Goal: Task Accomplishment & Management: Manage account settings

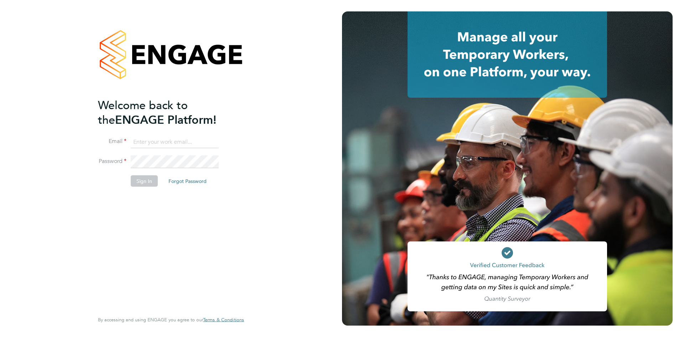
type input "[PERSON_NAME][EMAIL_ADDRESS][PERSON_NAME][DOMAIN_NAME]"
click at [141, 182] on button "Sign In" at bounding box center [144, 180] width 27 height 11
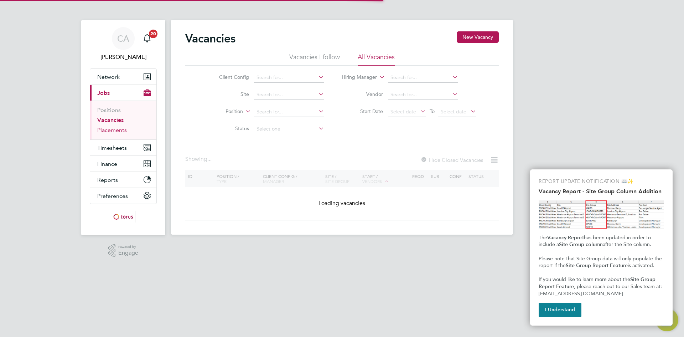
click at [109, 133] on link "Placements" at bounding box center [112, 129] width 30 height 7
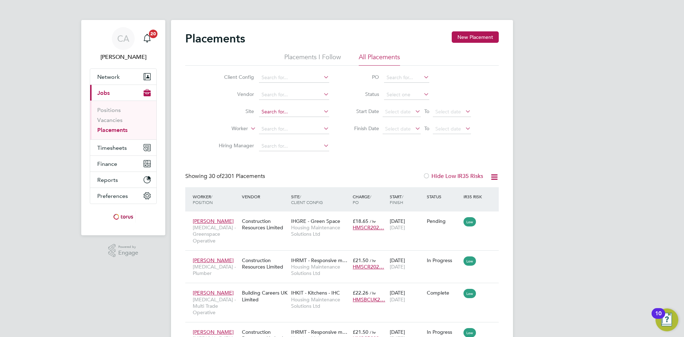
click at [265, 110] on input at bounding box center [294, 112] width 70 height 10
click at [249, 130] on icon at bounding box center [249, 126] width 0 height 6
click at [276, 126] on input at bounding box center [294, 129] width 70 height 10
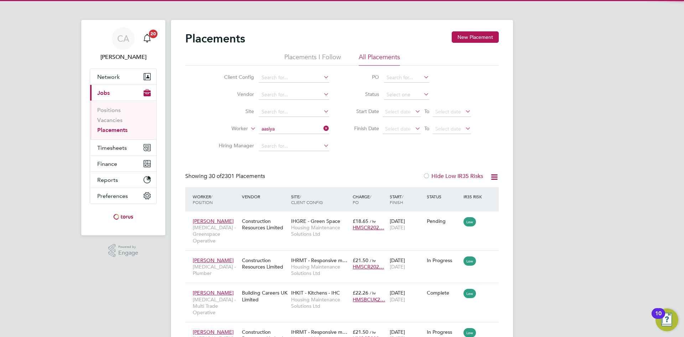
click at [284, 135] on li "Aasiya Dudha" at bounding box center [294, 139] width 71 height 10
type input "Aasiya Dudha"
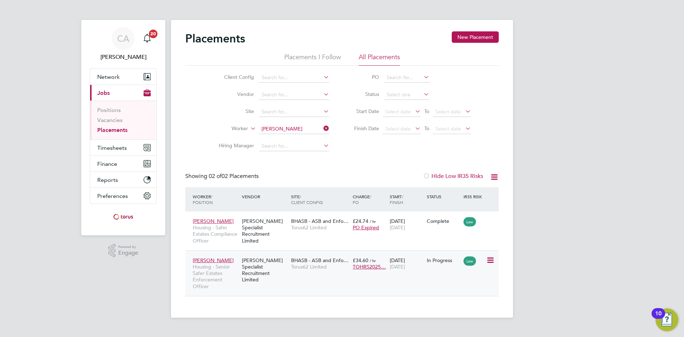
click at [306, 258] on span "BHASB - ASB and Enfo…" at bounding box center [319, 260] width 57 height 6
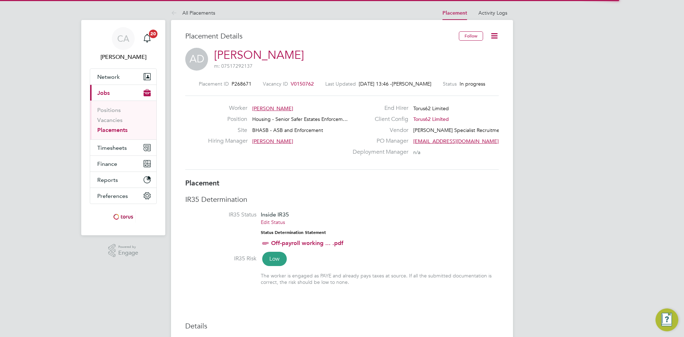
click at [484, 201] on h3 "IR35 Determination" at bounding box center [341, 198] width 313 height 9
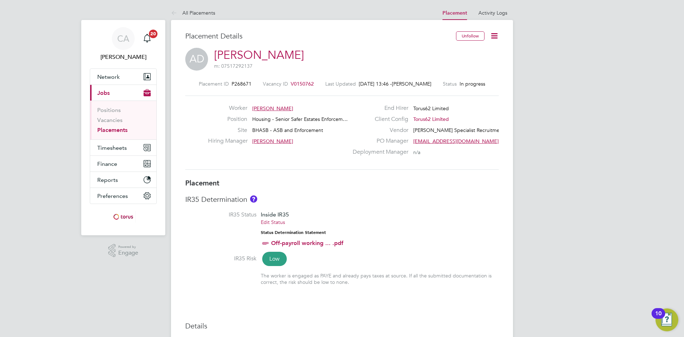
click at [296, 84] on span "V0150762" at bounding box center [302, 83] width 23 height 6
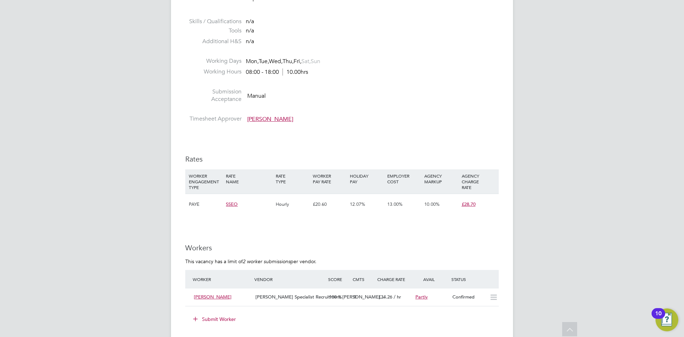
click at [565, 152] on div "CA Catherine Arnold Notifications 20 Applications: Network Team Members Busines…" at bounding box center [342, 155] width 684 height 1022
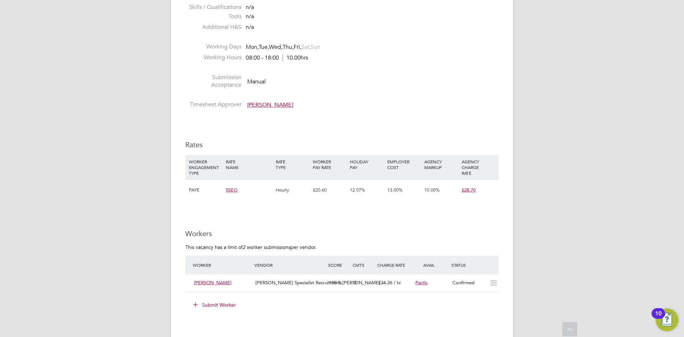
click at [386, 129] on div "IR35 Determination IR35 Status Inside IR35 Edit Status Status Determination Sta…" at bounding box center [341, 210] width 313 height 831
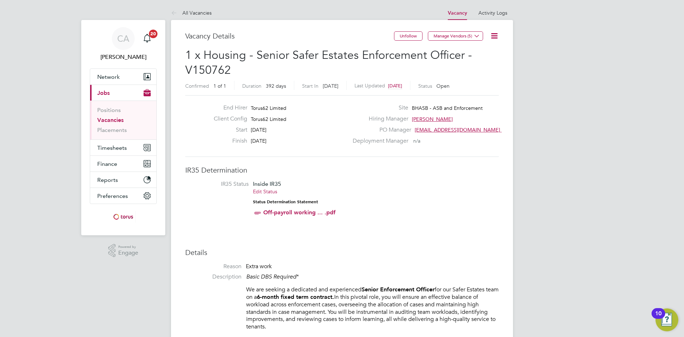
click at [110, 120] on link "Vacancies" at bounding box center [110, 119] width 26 height 7
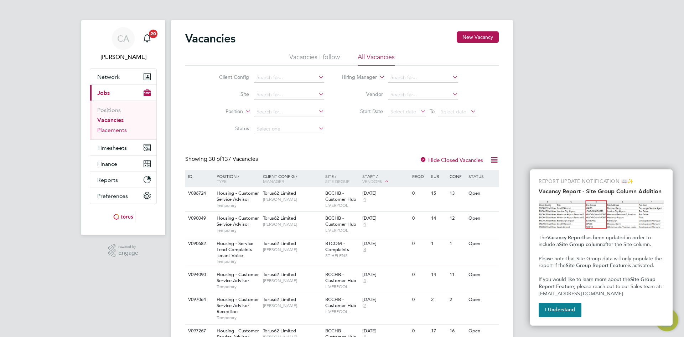
click at [112, 131] on link "Placements" at bounding box center [112, 129] width 30 height 7
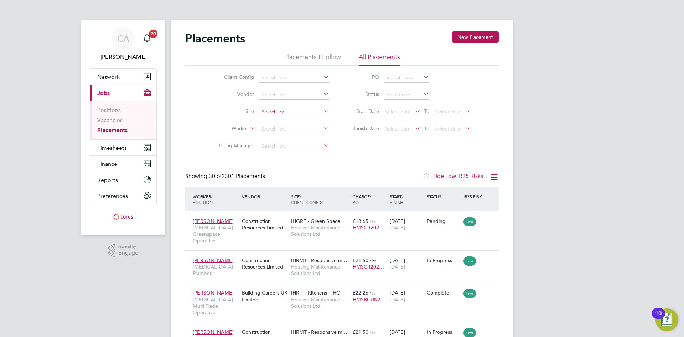
scroll to position [27, 62]
click at [272, 132] on input at bounding box center [294, 129] width 70 height 10
type input "[PERSON_NAME]"
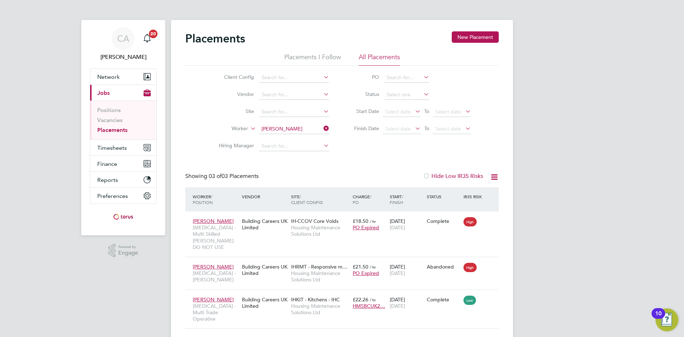
click at [322, 126] on icon at bounding box center [322, 128] width 0 height 10
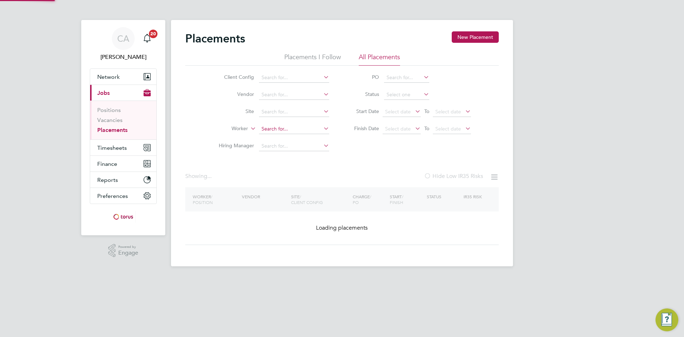
click at [313, 128] on input at bounding box center [294, 129] width 70 height 10
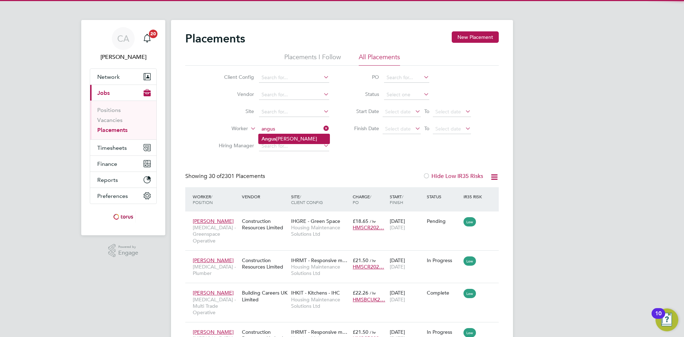
click at [292, 139] on li "Angus Macdonald" at bounding box center [294, 139] width 71 height 10
type input "[PERSON_NAME]"
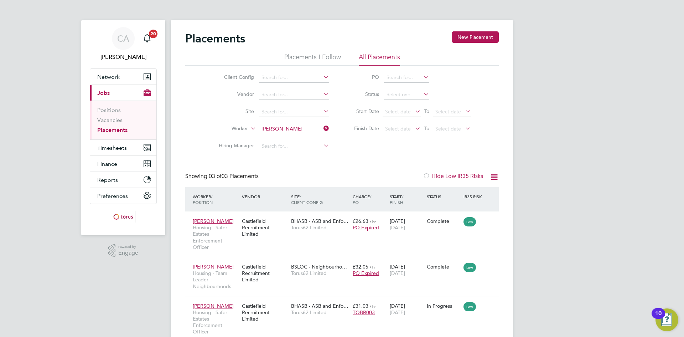
click at [351, 177] on div "Showing 03 of 03 Placements Hide Low IR35 Risks" at bounding box center [341, 179] width 313 height 15
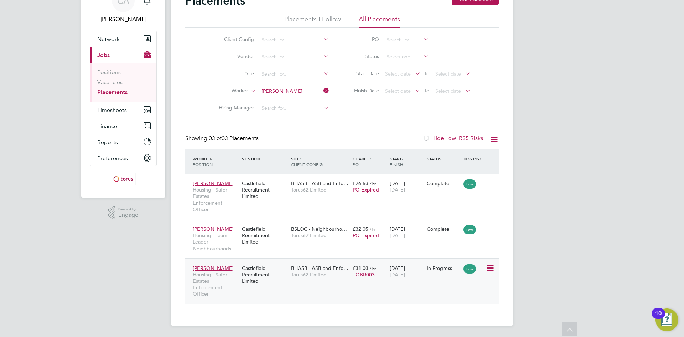
click at [312, 271] on span "Torus62 Limited" at bounding box center [320, 274] width 58 height 6
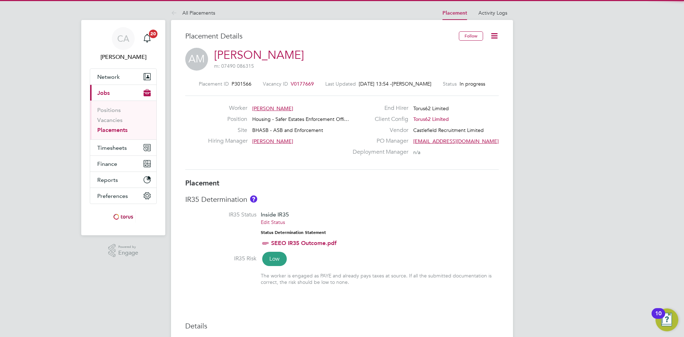
click at [297, 84] on span "V0177669" at bounding box center [302, 83] width 23 height 6
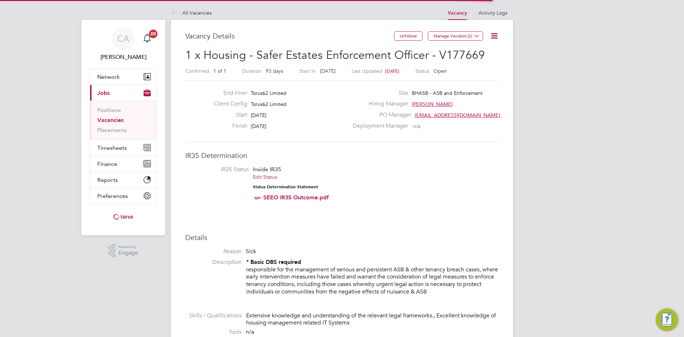
click at [467, 187] on li "IR35 Status Inside IR35 Edit Status Status Determination Statement SEEO IR35 Ou…" at bounding box center [341, 185] width 299 height 38
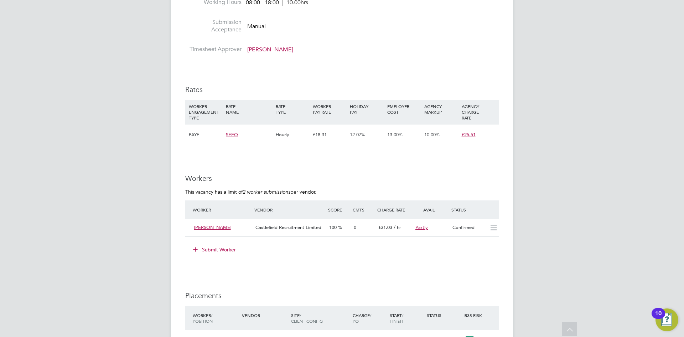
click at [549, 131] on div "CA Catherine Arnold Notifications 20 Applications: Network Team Members Busines…" at bounding box center [342, 96] width 684 height 932
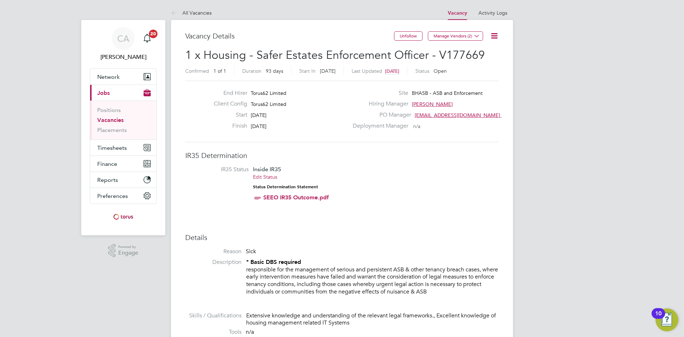
click at [111, 121] on link "Vacancies" at bounding box center [110, 119] width 26 height 7
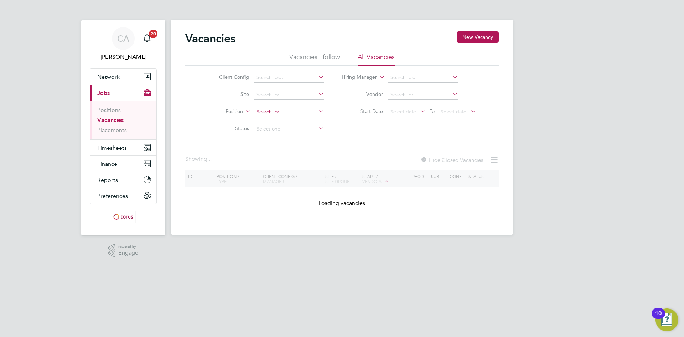
click at [295, 112] on input at bounding box center [289, 112] width 70 height 10
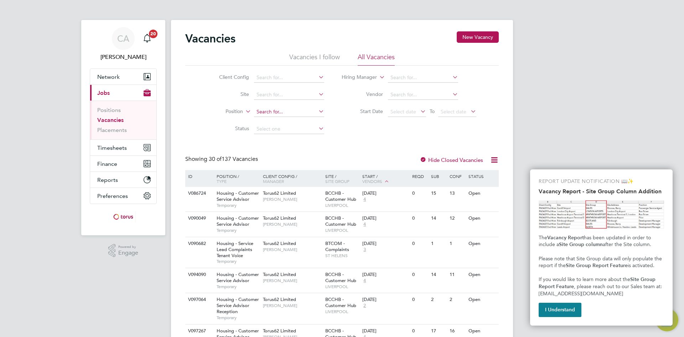
click at [295, 112] on input at bounding box center [289, 112] width 70 height 10
click at [117, 130] on link "Placements" at bounding box center [112, 129] width 30 height 7
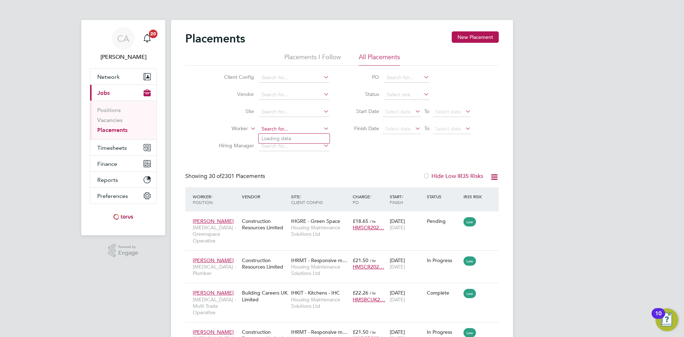
click at [284, 128] on input at bounding box center [294, 129] width 70 height 10
type input "Michael Taylor"
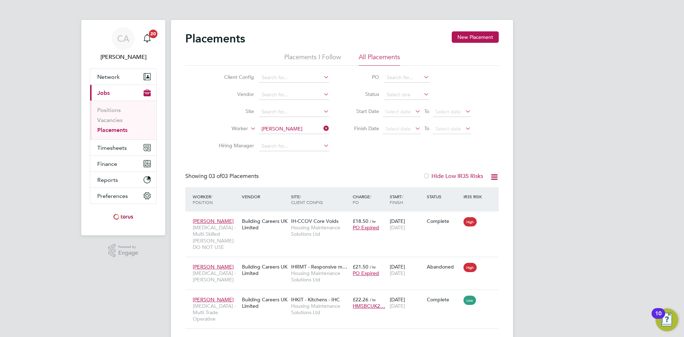
click at [322, 128] on icon at bounding box center [322, 128] width 0 height 10
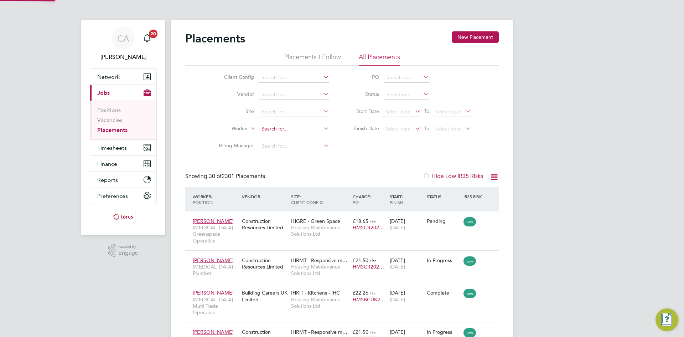
click at [287, 131] on input at bounding box center [294, 129] width 70 height 10
click at [296, 138] on li "Chris How ells" at bounding box center [309, 139] width 100 height 10
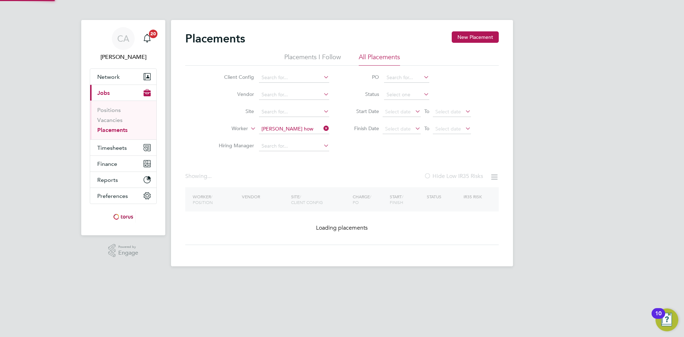
type input "Chris Howells"
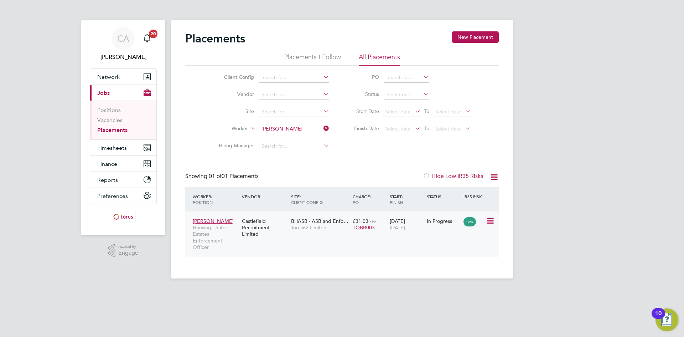
click at [307, 226] on span "Torus62 Limited" at bounding box center [320, 227] width 58 height 6
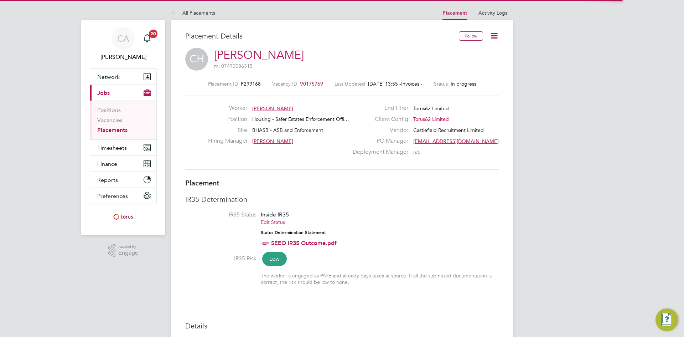
click at [457, 215] on li "IR35 Status Inside IR35 Edit Status Status Determination Statement SEEO IR35 Ou…" at bounding box center [341, 233] width 313 height 44
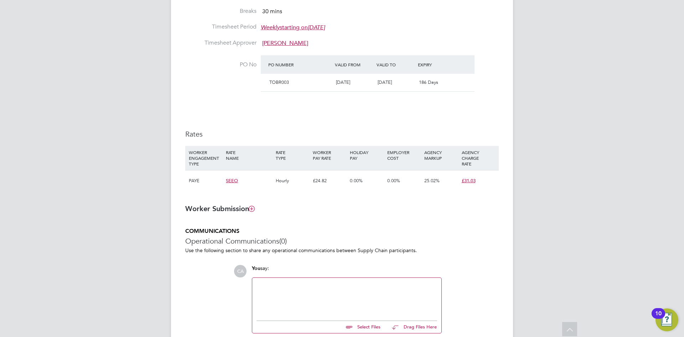
click at [530, 193] on div "CA [PERSON_NAME] Notifications 20 Applications: Network Team Members Businesses…" at bounding box center [342, 0] width 684 height 771
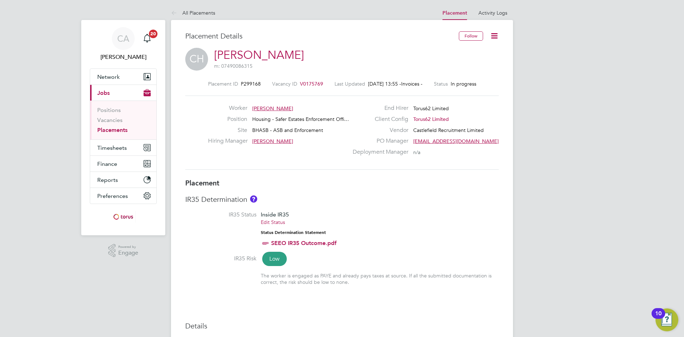
click at [109, 127] on link "Placements" at bounding box center [112, 129] width 30 height 7
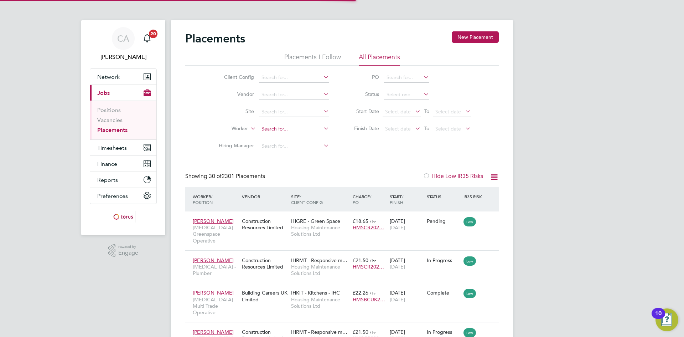
click at [271, 126] on input at bounding box center [294, 129] width 70 height 10
click at [282, 137] on li "Tesn i Buddug" at bounding box center [294, 139] width 71 height 10
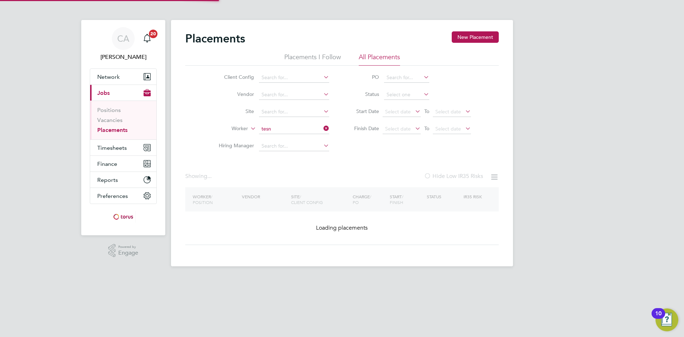
type input "[PERSON_NAME]"
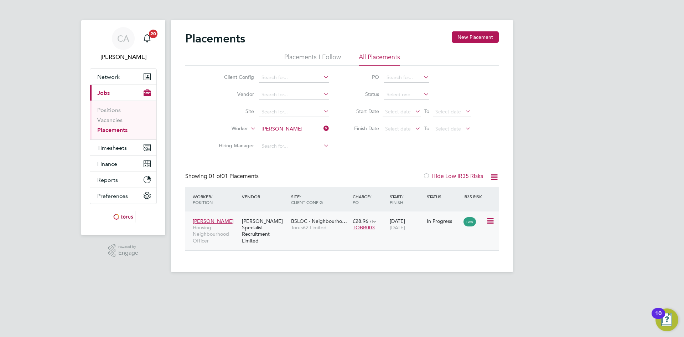
click at [306, 228] on span "Torus62 Limited" at bounding box center [320, 227] width 58 height 6
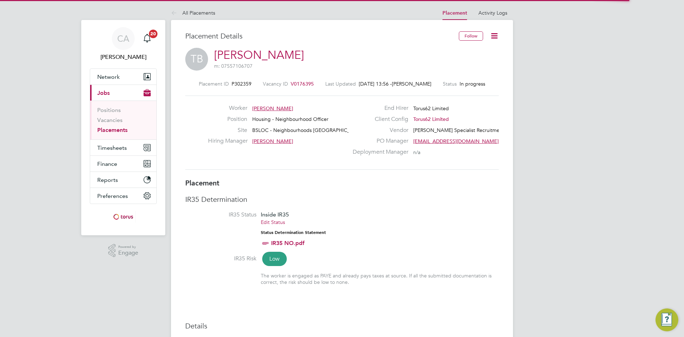
click at [462, 211] on div "IR35 Determination IR35 Status Inside IR35 Edit Status Status Determination Sta…" at bounding box center [341, 243] width 313 height 98
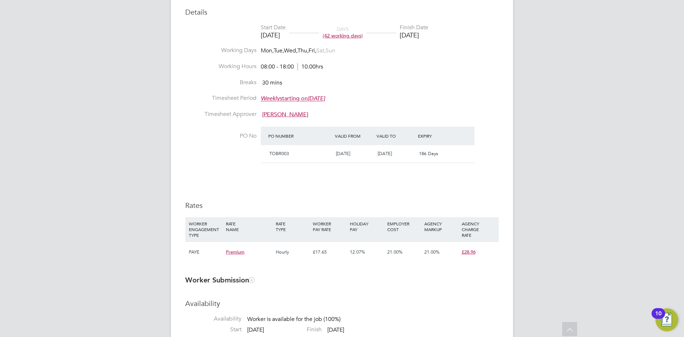
click at [473, 112] on li "Timesheet Approver Natalie Gillbanks" at bounding box center [341, 118] width 313 height 16
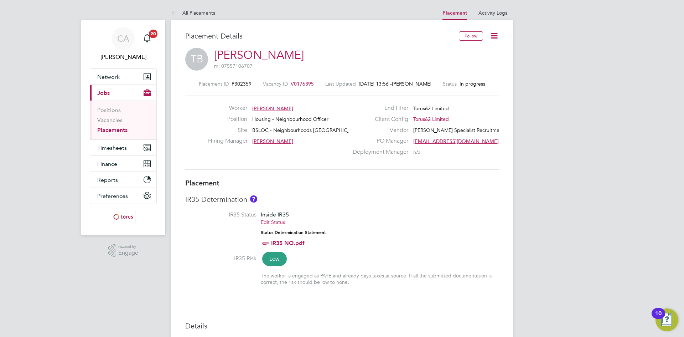
click at [306, 81] on span "V0176395" at bounding box center [302, 83] width 23 height 6
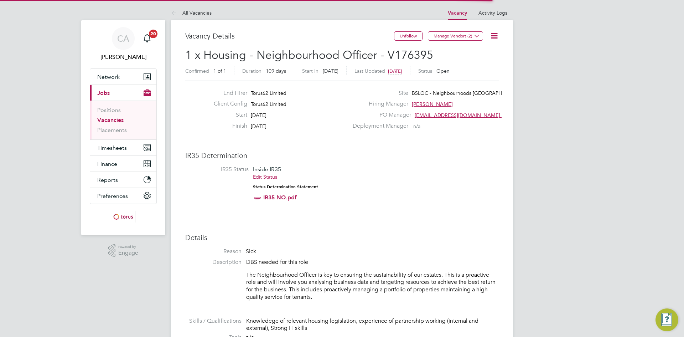
click at [388, 169] on li "IR35 Status Inside IR35 Edit Status Status Determination Statement IR35 NO.pdf" at bounding box center [341, 185] width 299 height 38
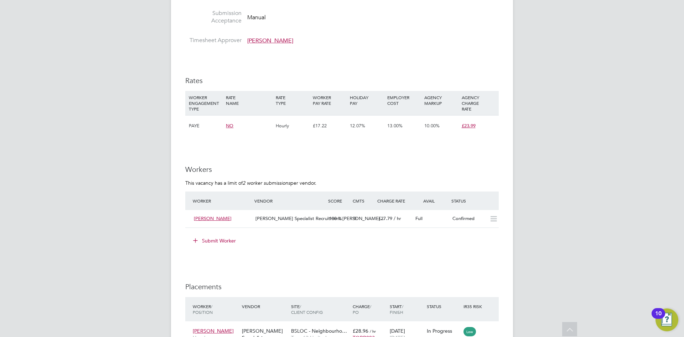
click at [373, 246] on li "Submit Worker" at bounding box center [341, 244] width 313 height 19
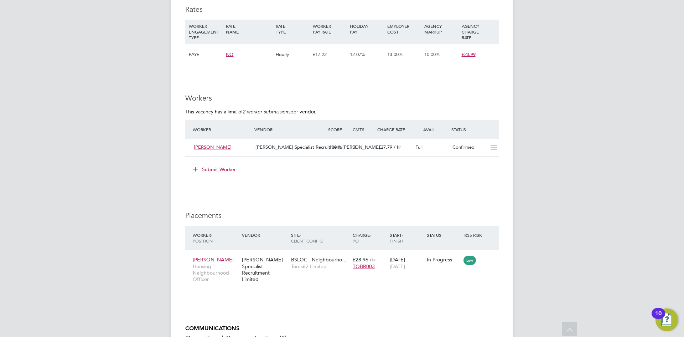
click at [386, 211] on h3 "Placements" at bounding box center [341, 215] width 313 height 9
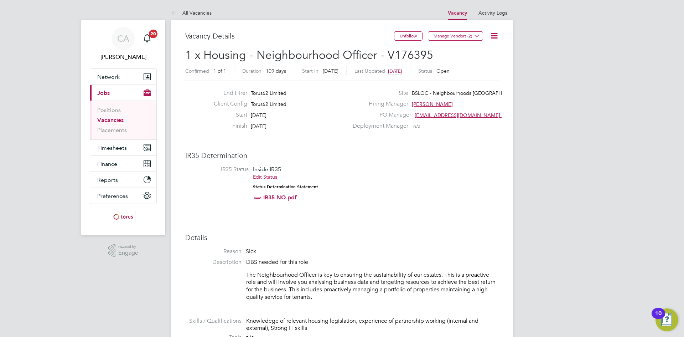
click at [108, 119] on link "Vacancies" at bounding box center [110, 119] width 26 height 7
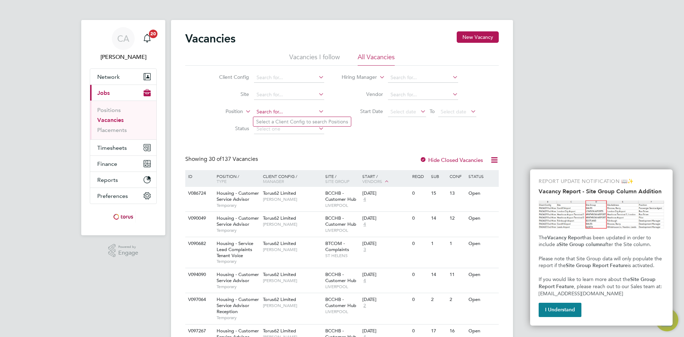
click at [264, 114] on input at bounding box center [289, 112] width 70 height 10
type input "hun"
click at [116, 131] on link "Placements" at bounding box center [112, 129] width 30 height 7
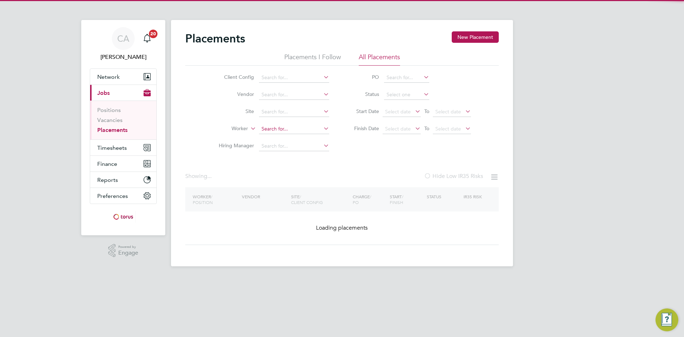
click at [282, 126] on input at bounding box center [294, 129] width 70 height 10
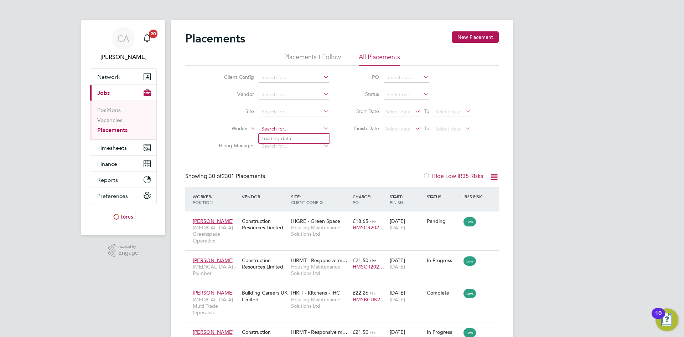
scroll to position [27, 50]
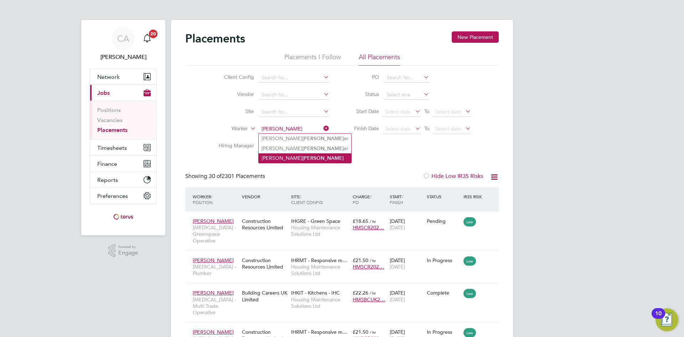
click at [290, 155] on li "Catherine Kelly Hunt" at bounding box center [305, 158] width 93 height 10
type input "Catherine Kelly Hunt"
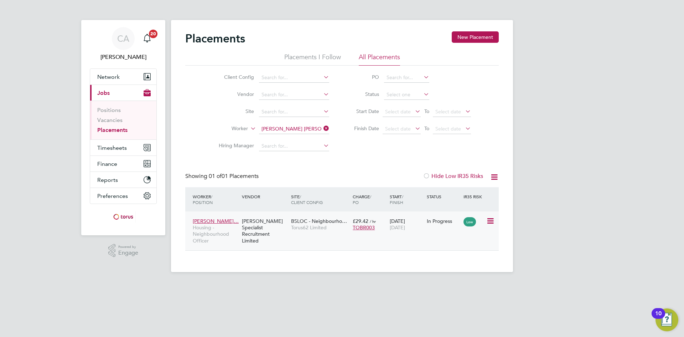
click at [317, 222] on span "BSLOC - Neighbourho…" at bounding box center [319, 221] width 56 height 6
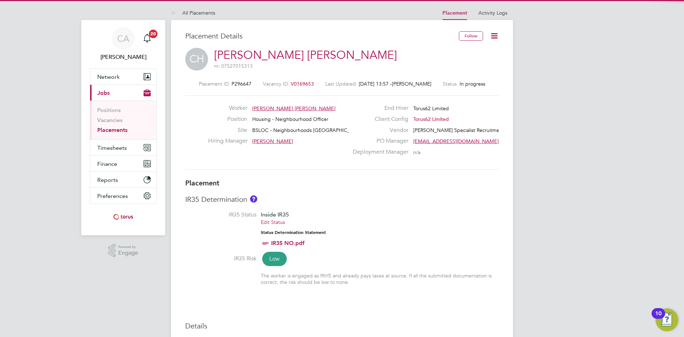
click at [339, 227] on li "IR35 Status Inside IR35 Edit Status Status Determination Statement IR35 NO.pdf" at bounding box center [341, 233] width 313 height 44
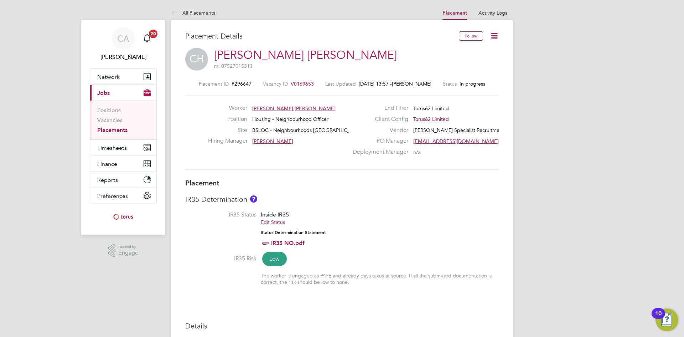
click at [301, 81] on span "V0169653" at bounding box center [302, 83] width 23 height 6
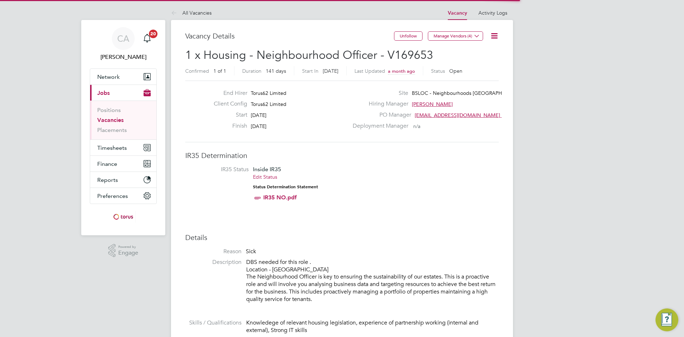
click at [427, 171] on li "IR35 Status Inside IR35 Edit Status Status Determination Statement IR35 NO.pdf" at bounding box center [341, 185] width 299 height 38
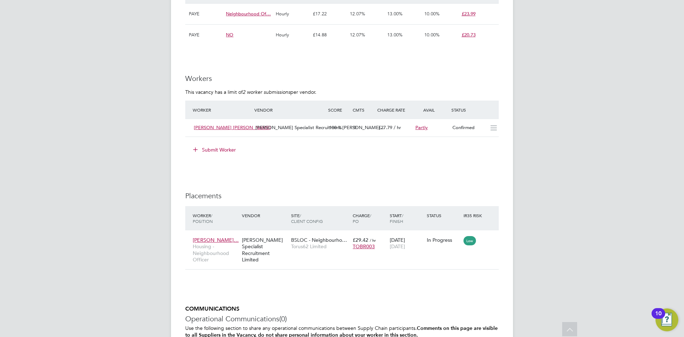
click at [483, 185] on div "IR35 Determination IR35 Status Inside IR35 Edit Status Status Determination Sta…" at bounding box center [341, 41] width 313 height 778
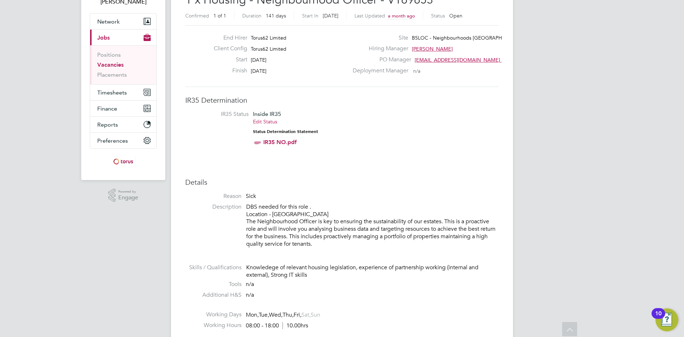
scroll to position [27, 0]
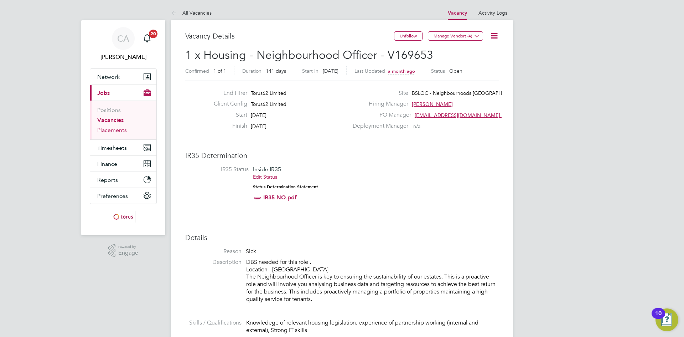
click at [120, 129] on link "Placements" at bounding box center [112, 129] width 30 height 7
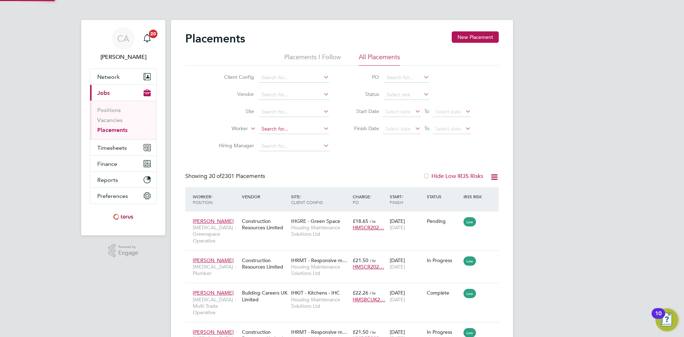
click at [280, 129] on input at bounding box center [294, 129] width 70 height 10
type input "[PERSON_NAME]"
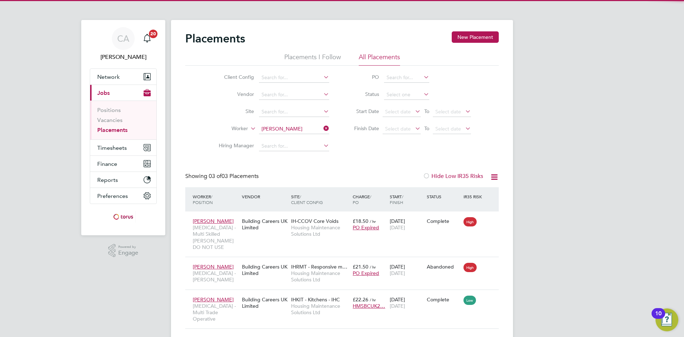
click at [322, 128] on icon at bounding box center [322, 128] width 0 height 10
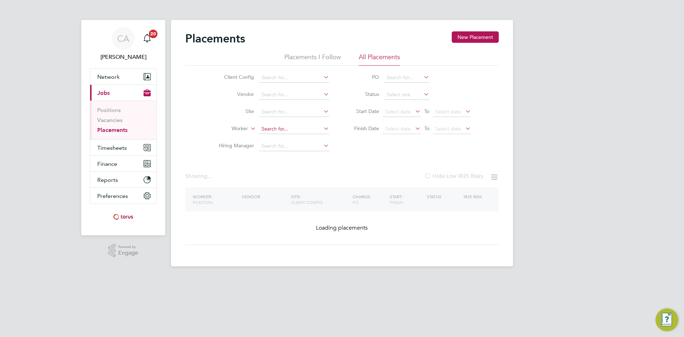
click at [287, 130] on input at bounding box center [294, 129] width 70 height 10
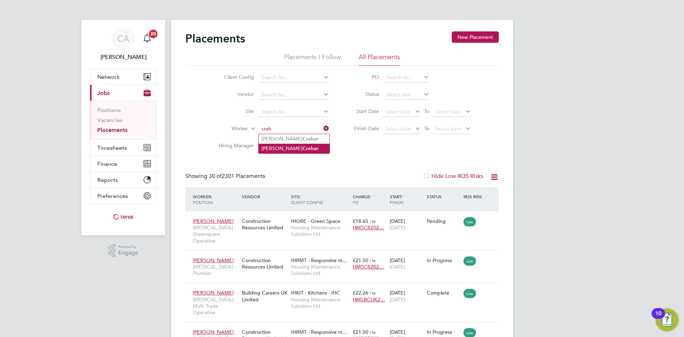
click at [302, 147] on b "Creh" at bounding box center [307, 148] width 11 height 6
type input "Deborah Crehan"
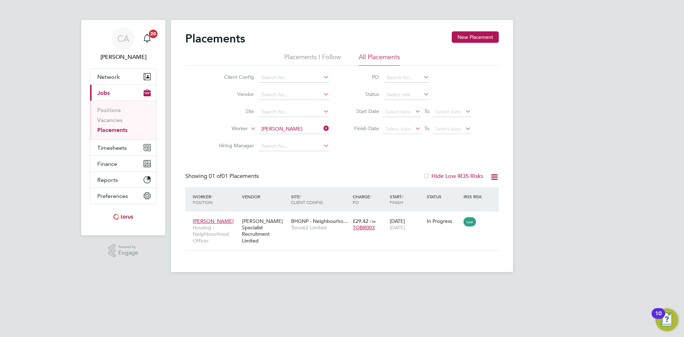
click at [322, 128] on icon at bounding box center [322, 128] width 0 height 10
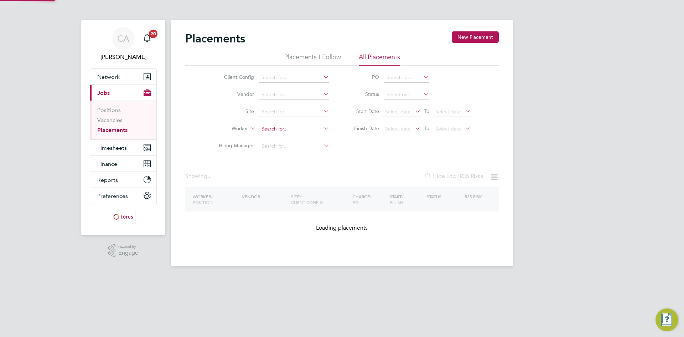
click at [310, 128] on input at bounding box center [294, 129] width 70 height 10
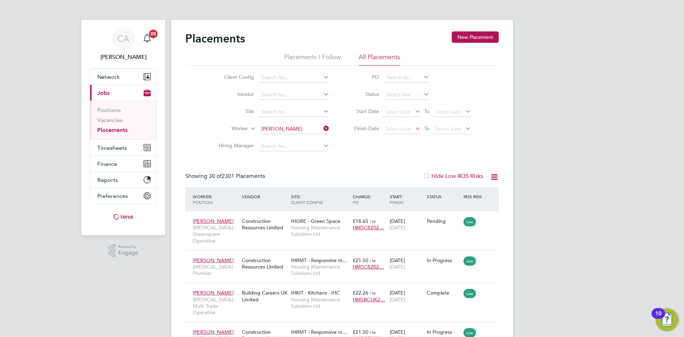
click at [296, 137] on li "Britney Baker" at bounding box center [303, 139] width 88 height 10
type input "Britney Baker"
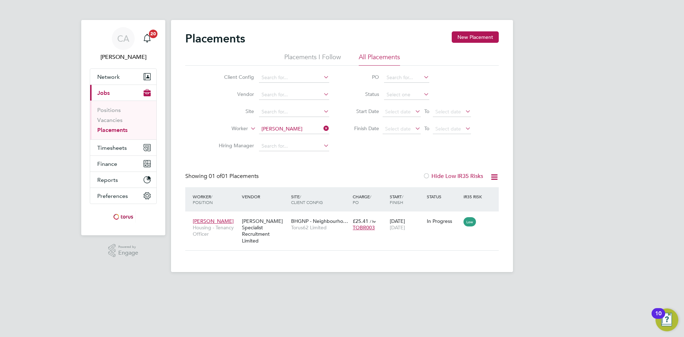
click at [322, 127] on icon at bounding box center [322, 128] width 0 height 10
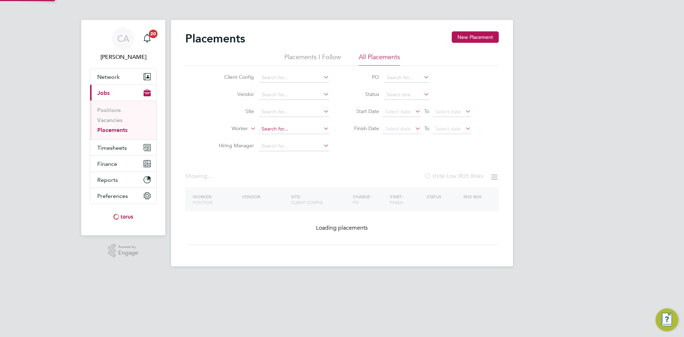
click at [312, 128] on input at bounding box center [294, 129] width 70 height 10
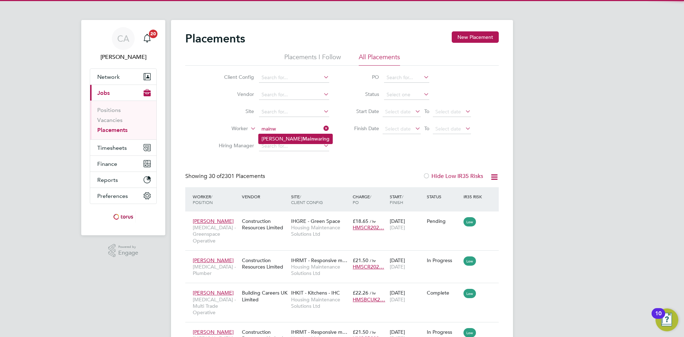
click at [300, 137] on li "Anthony Main waring" at bounding box center [296, 139] width 74 height 10
type input "Anthony Mainwaring"
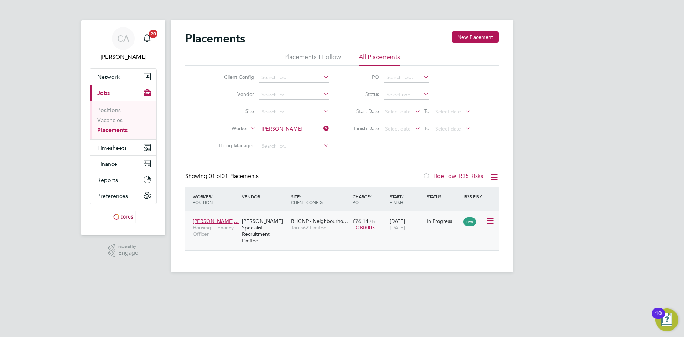
click at [298, 224] on span "Torus62 Limited" at bounding box center [320, 227] width 58 height 6
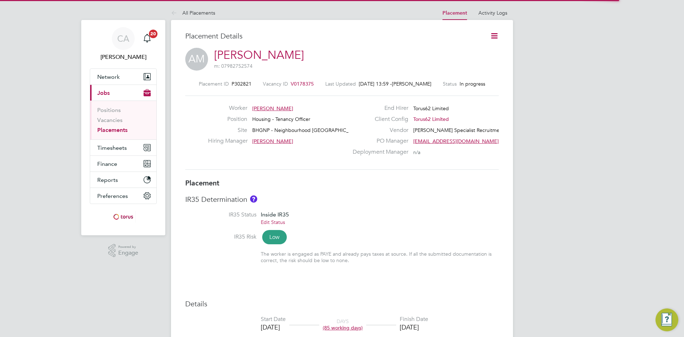
click at [482, 197] on h3 "IR35 Determination" at bounding box center [341, 198] width 313 height 9
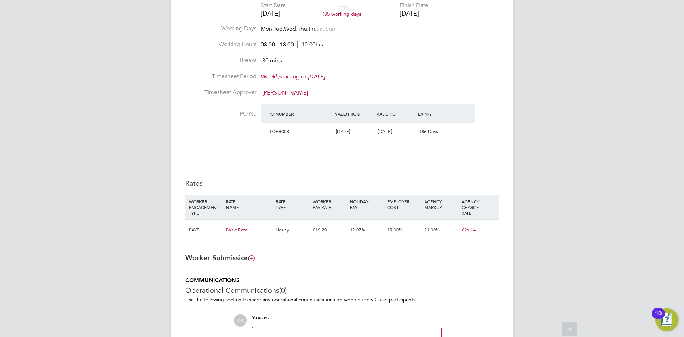
click at [355, 182] on h3 "Rates" at bounding box center [341, 182] width 313 height 9
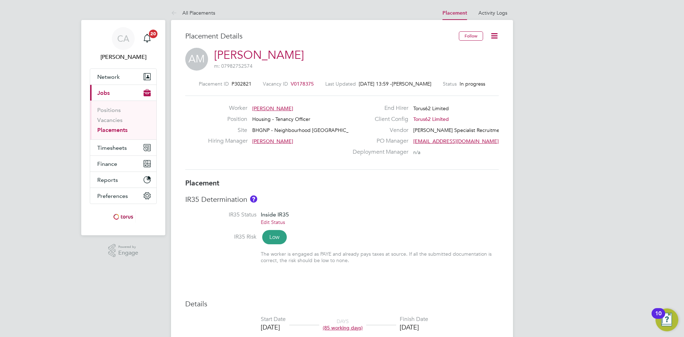
click at [291, 80] on div "Vacancy ID V0178375" at bounding box center [288, 83] width 51 height 6
click at [294, 84] on span "V0178375" at bounding box center [302, 83] width 23 height 6
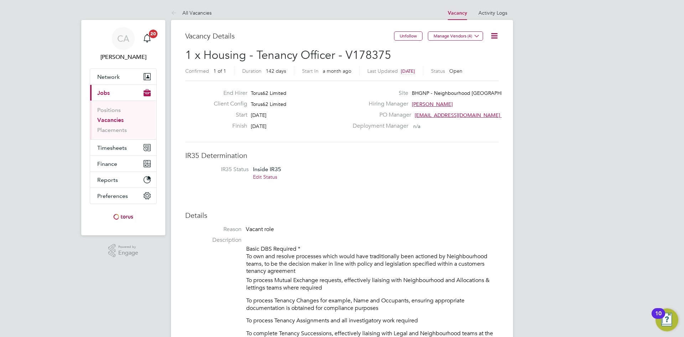
click at [114, 119] on link "Vacancies" at bounding box center [110, 119] width 26 height 7
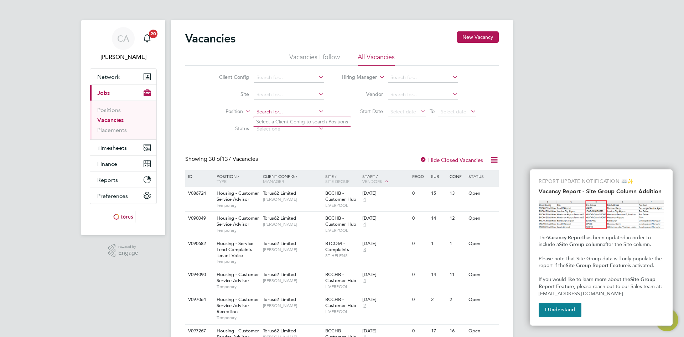
click at [261, 113] on input at bounding box center [289, 112] width 70 height 10
type input "d"
click at [111, 129] on link "Placements" at bounding box center [112, 129] width 30 height 7
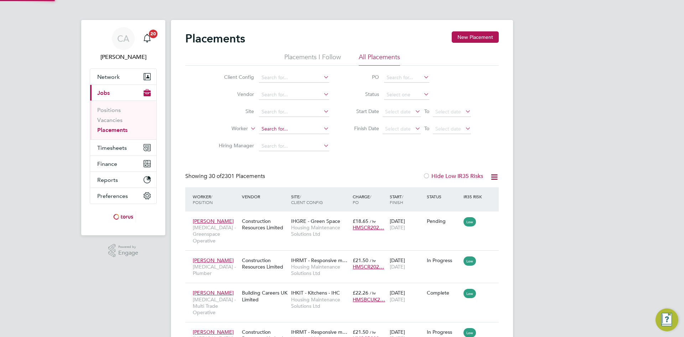
click at [275, 130] on input at bounding box center [294, 129] width 70 height 10
click at [302, 135] on b "Dicki" at bounding box center [308, 138] width 12 height 6
type input "Daniel Dickinson"
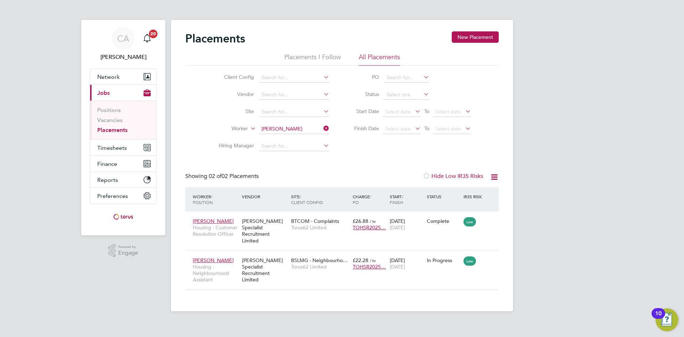
click at [322, 128] on icon at bounding box center [322, 128] width 0 height 10
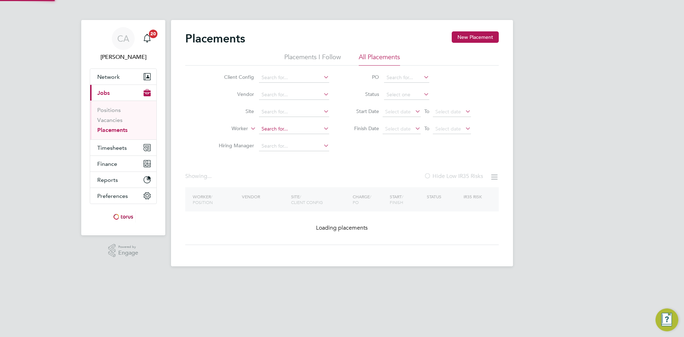
click at [308, 128] on input at bounding box center [294, 129] width 70 height 10
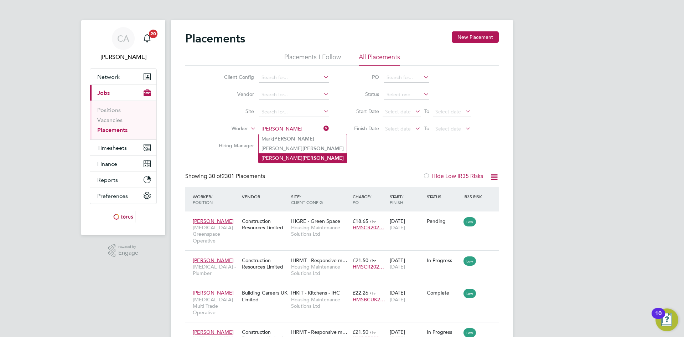
click at [292, 156] on li "Liam Rooney" at bounding box center [303, 158] width 88 height 10
type input "Liam Rooney"
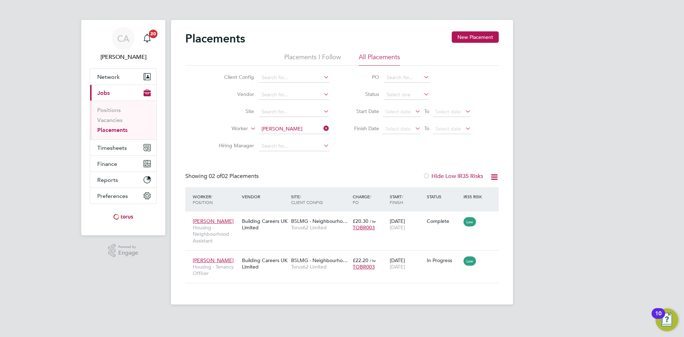
click at [109, 130] on link "Placements" at bounding box center [112, 129] width 30 height 7
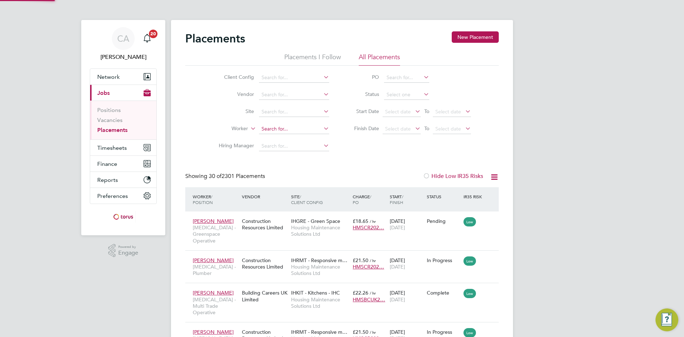
click at [285, 125] on input at bounding box center [294, 129] width 70 height 10
click at [302, 137] on b "Mcka" at bounding box center [308, 139] width 13 height 6
type input "[PERSON_NAME]"
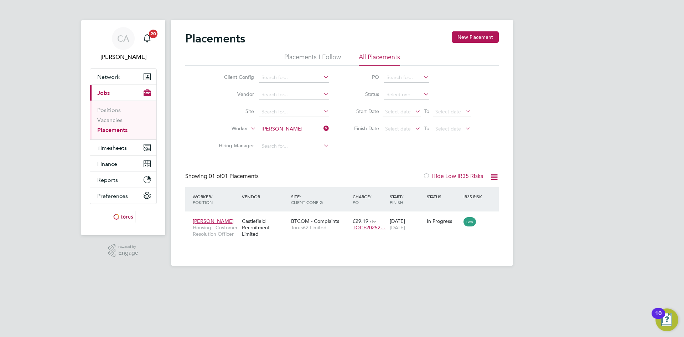
click at [322, 128] on icon at bounding box center [322, 128] width 0 height 10
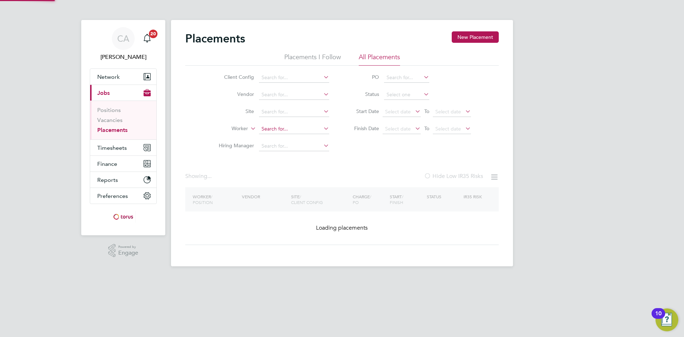
click at [297, 130] on input at bounding box center [294, 129] width 70 height 10
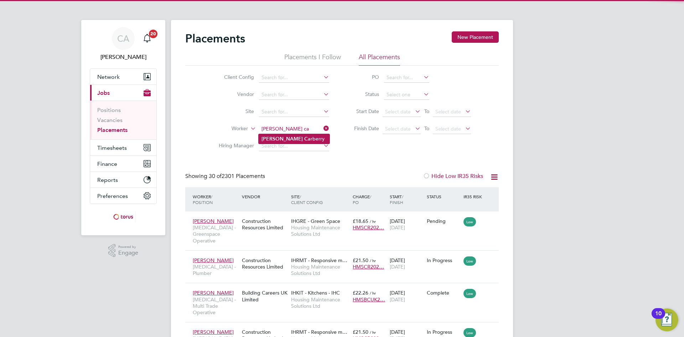
click at [298, 139] on li "Andy Ca rberry" at bounding box center [294, 139] width 71 height 10
type input "Andy Carberry"
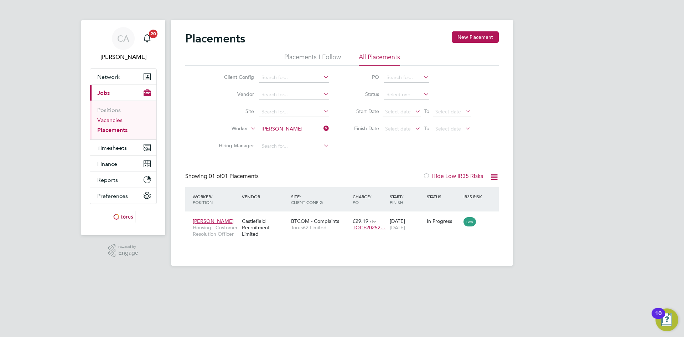
click at [119, 117] on link "Vacancies" at bounding box center [109, 119] width 25 height 7
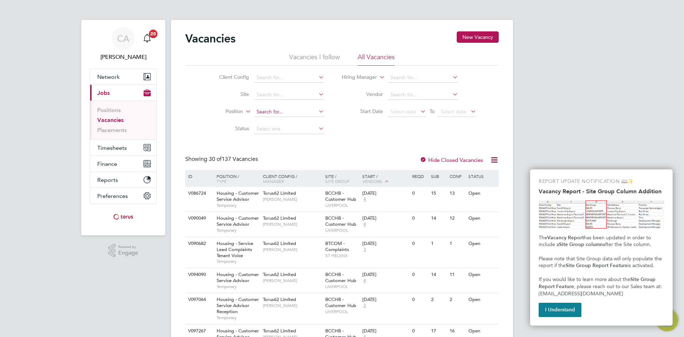
click at [264, 111] on input at bounding box center [289, 112] width 70 height 10
type input "jane"
click at [105, 130] on link "Placements" at bounding box center [112, 129] width 30 height 7
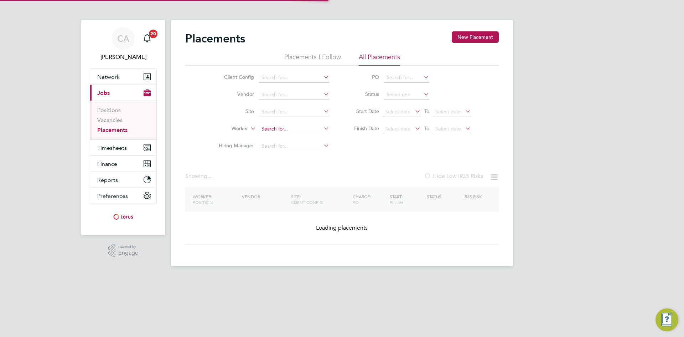
click at [279, 127] on input at bounding box center [294, 129] width 70 height 10
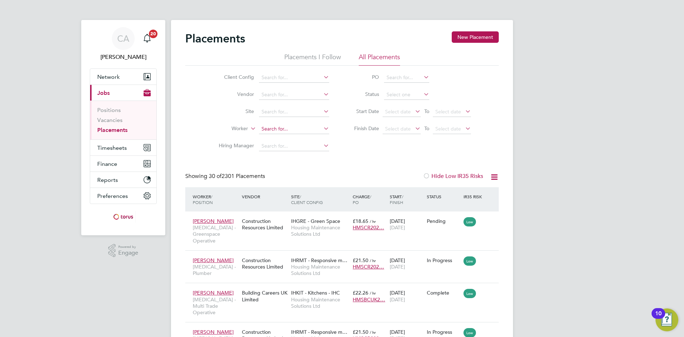
scroll to position [27, 62]
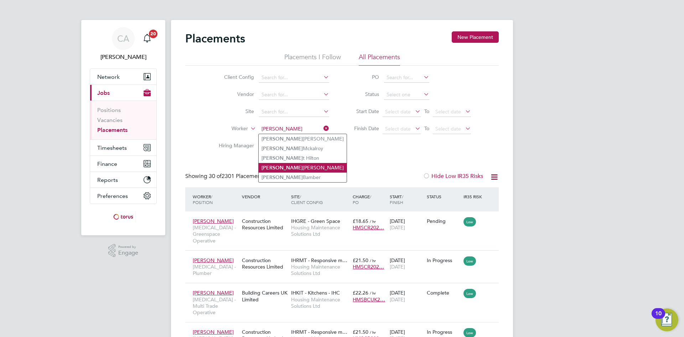
click at [296, 163] on li "Jane Healy" at bounding box center [303, 168] width 88 height 10
type input "Jane Healy"
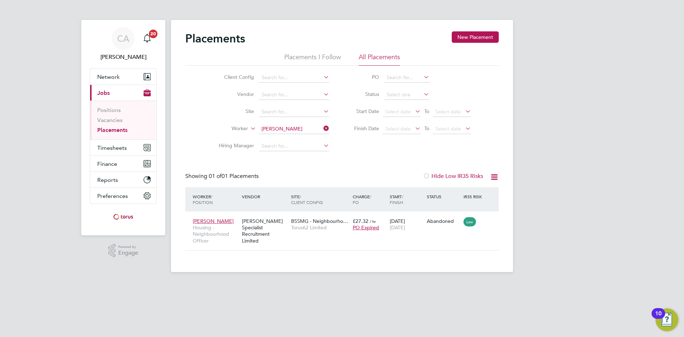
click at [322, 129] on icon at bounding box center [322, 128] width 0 height 10
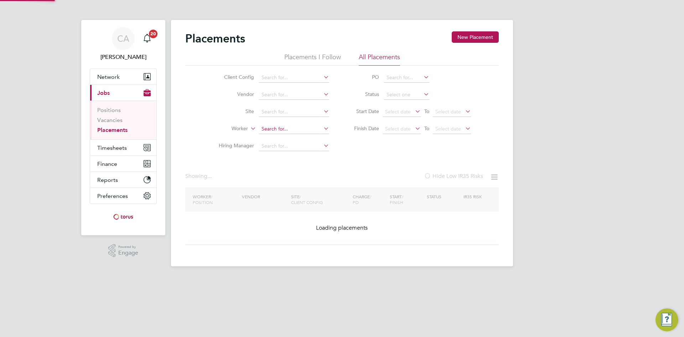
click at [297, 132] on input at bounding box center [294, 129] width 70 height 10
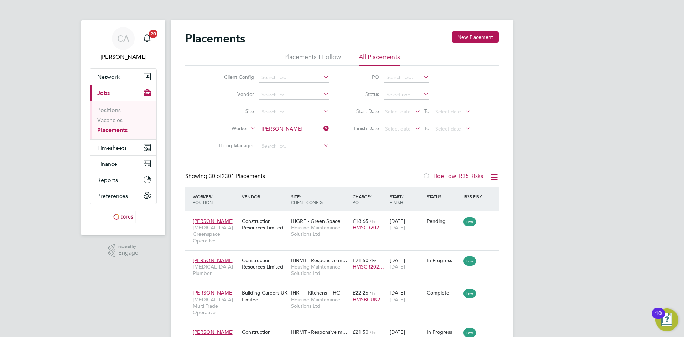
click at [296, 150] on li "Jane Mckalroy" at bounding box center [303, 149] width 88 height 10
type input "[PERSON_NAME]"
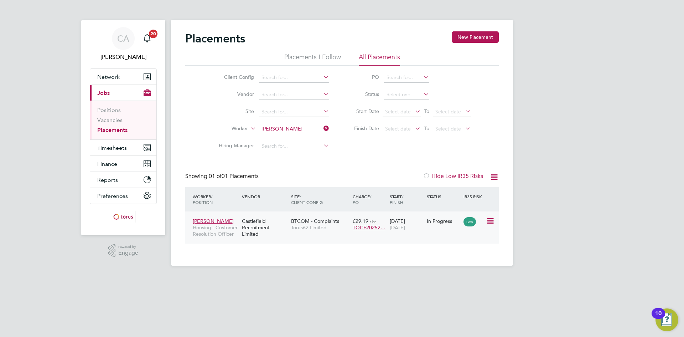
click at [319, 223] on span "BTCOM - Complaints" at bounding box center [315, 221] width 48 height 6
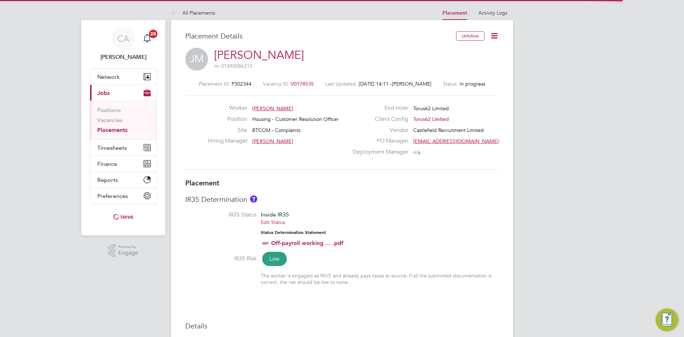
click at [403, 215] on li "IR35 Status Inside IR35 Edit Status Status Determination Statement Off-payroll …" at bounding box center [341, 233] width 313 height 44
